Goal: Find specific page/section: Find specific page/section

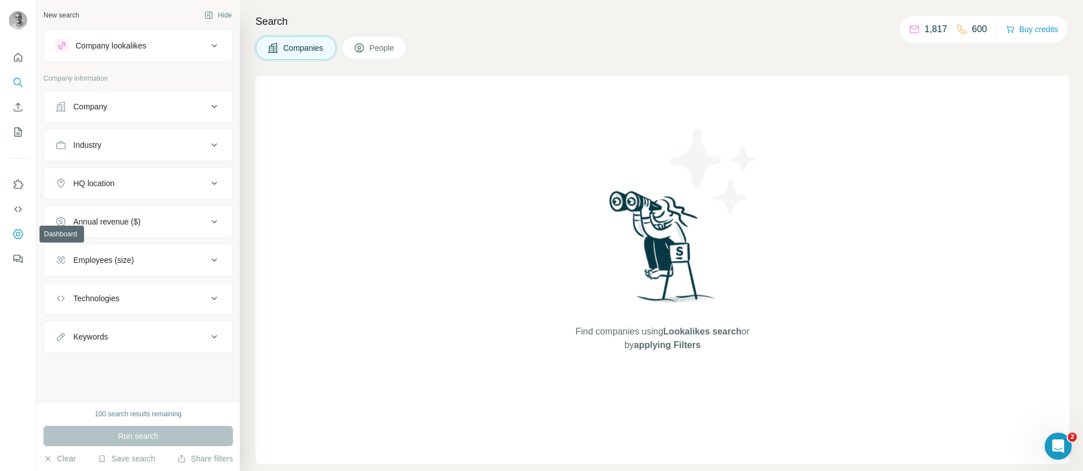
click at [18, 232] on icon "Dashboard" at bounding box center [17, 233] width 11 height 11
click at [19, 206] on icon "Use Surfe API" at bounding box center [17, 209] width 11 height 11
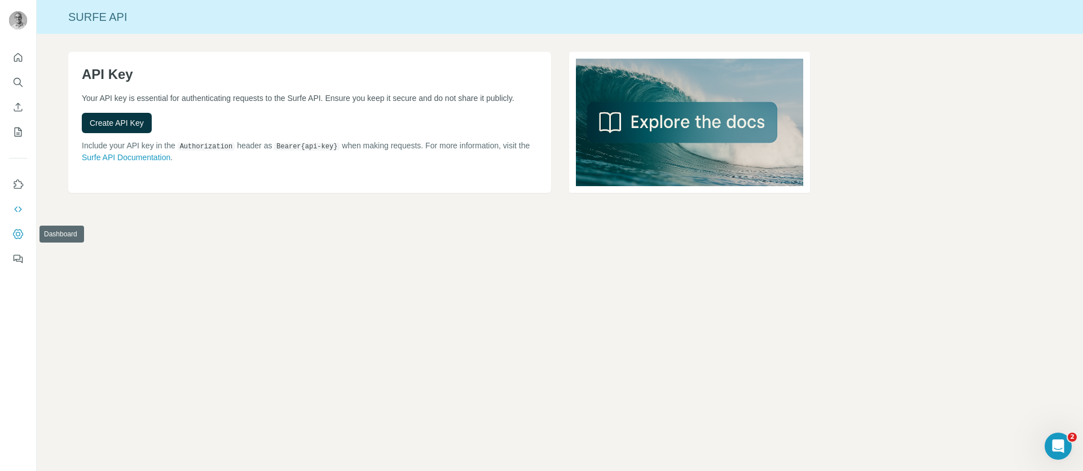
click at [17, 234] on icon "Dashboard" at bounding box center [17, 233] width 11 height 11
